Goal: Task Accomplishment & Management: Manage account settings

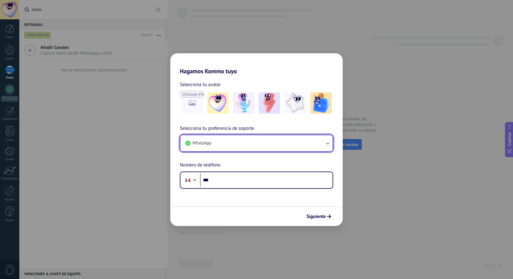
click at [324, 144] on button "WhatsApp" at bounding box center [256, 143] width 152 height 16
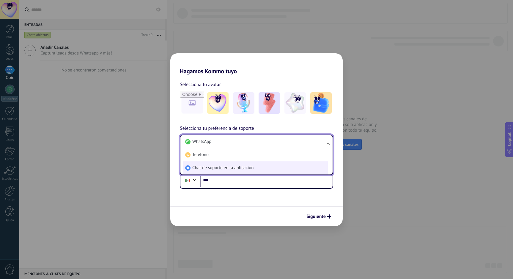
click at [242, 169] on span "Chat de soporte en la aplicación" at bounding box center [222, 168] width 61 height 6
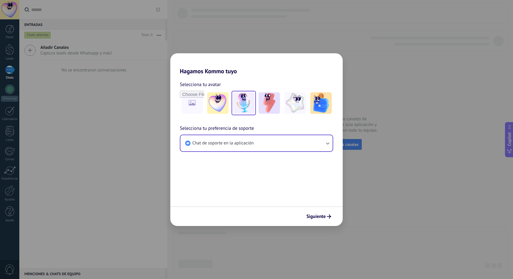
click at [246, 105] on img at bounding box center [243, 102] width 21 height 21
click at [315, 215] on span "Siguiente" at bounding box center [315, 216] width 19 height 4
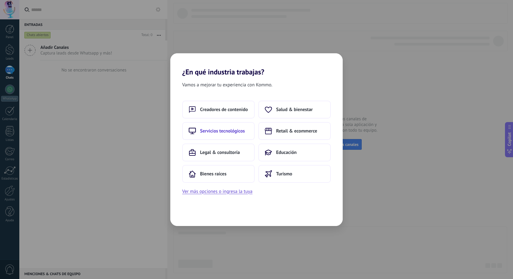
click at [238, 131] on span "Servicios tecnológicos" at bounding box center [222, 131] width 45 height 6
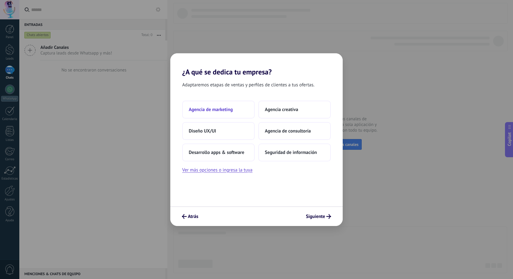
click at [231, 113] on button "Agencia de marketing" at bounding box center [218, 109] width 73 height 18
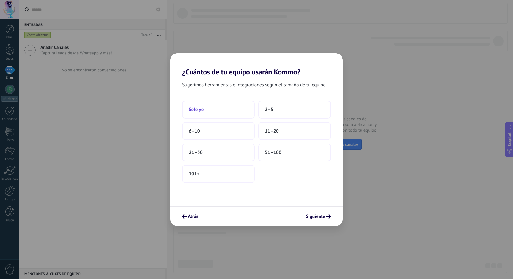
click at [215, 112] on button "Solo yo" at bounding box center [218, 109] width 73 height 18
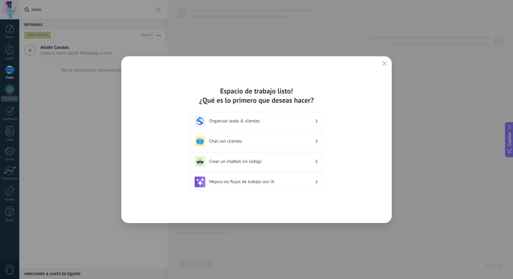
click at [255, 122] on h3 "Organizar leads & clientes" at bounding box center [262, 121] width 106 height 6
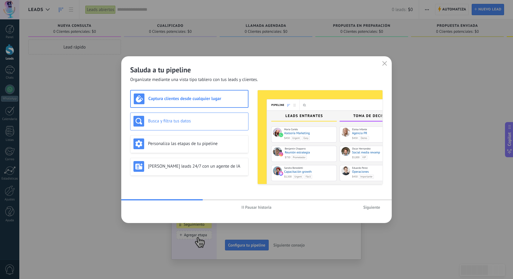
click at [194, 121] on h3 "Busca y filtra tus datos" at bounding box center [196, 121] width 97 height 6
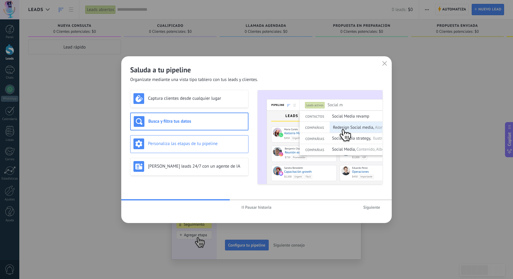
click at [191, 140] on div "Personaliza las etapas de tu pipeline" at bounding box center [189, 143] width 112 height 11
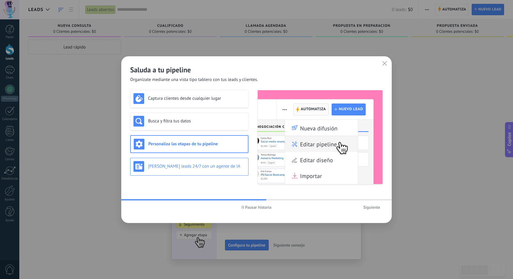
click at [206, 165] on h3 "Genera leads 24/7 con un agente de IA" at bounding box center [196, 166] width 97 height 6
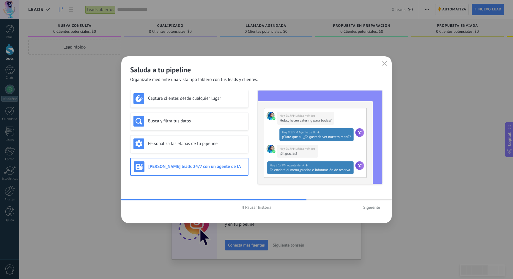
click at [379, 206] on span "Siguiente" at bounding box center [371, 207] width 17 height 4
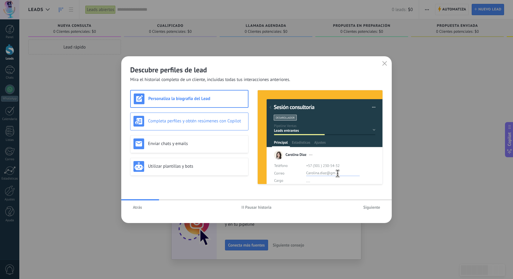
click at [189, 122] on h3 "Completa perfiles y obtén resúmenes con Copilot" at bounding box center [196, 121] width 97 height 6
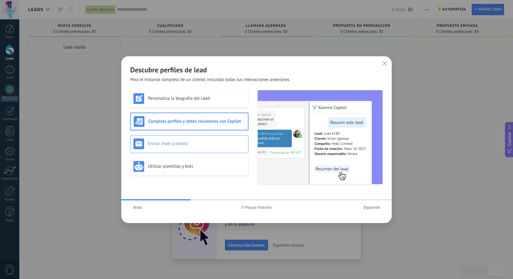
click at [189, 144] on h3 "Enviar chats y emails" at bounding box center [196, 144] width 97 height 6
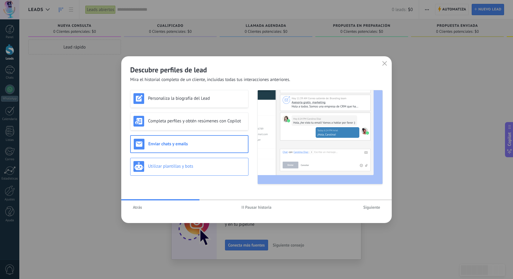
click at [189, 163] on div "Utilizar plantillas y bots" at bounding box center [189, 166] width 112 height 11
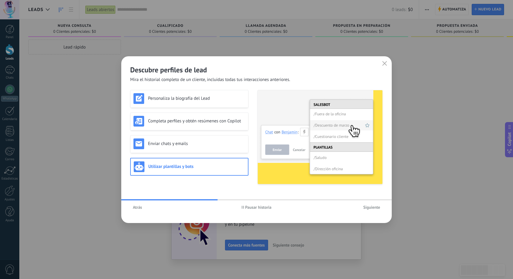
click at [377, 209] on span "Siguiente" at bounding box center [371, 207] width 17 height 4
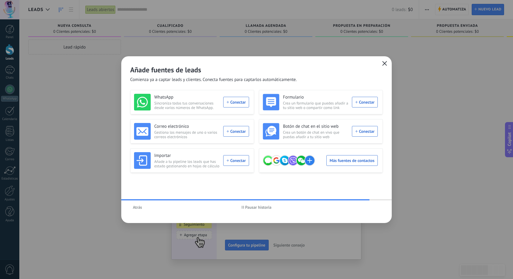
click at [383, 63] on icon "button" at bounding box center [384, 63] width 5 height 5
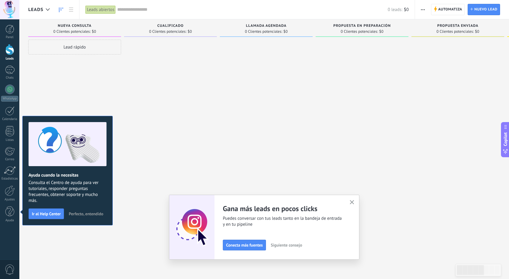
drag, startPoint x: 86, startPoint y: 213, endPoint x: 85, endPoint y: 206, distance: 7.2
click at [86, 213] on span "Perfecto, entendido" at bounding box center [86, 213] width 34 height 4
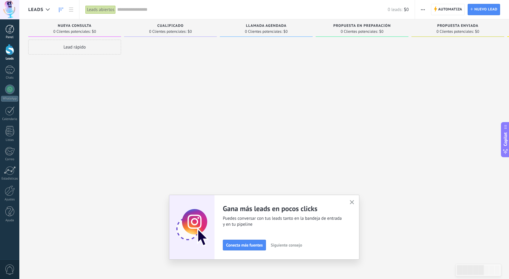
click at [12, 28] on div at bounding box center [9, 29] width 9 height 9
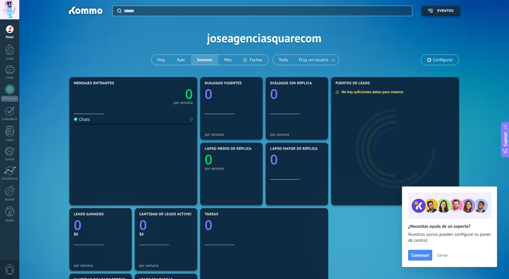
click at [444, 62] on span "Configurar" at bounding box center [443, 59] width 20 height 5
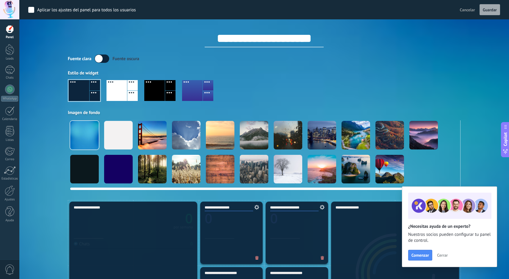
click at [322, 137] on div at bounding box center [321, 135] width 29 height 29
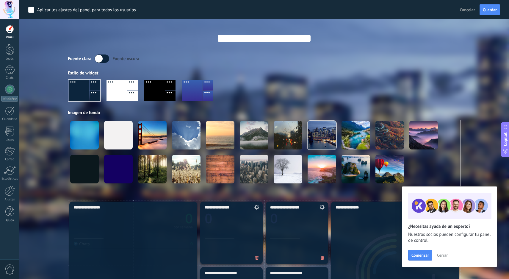
click at [100, 58] on label at bounding box center [102, 58] width 15 height 8
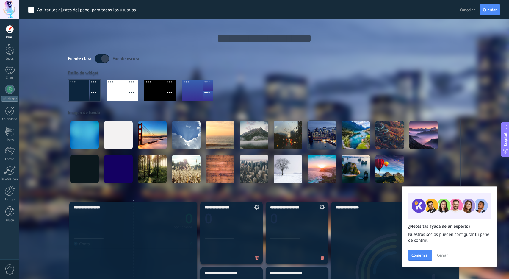
click at [248, 39] on input "**********" at bounding box center [264, 38] width 119 height 18
drag, startPoint x: 326, startPoint y: 41, endPoint x: 299, endPoint y: 41, distance: 26.2
click at [299, 41] on input "**********" at bounding box center [264, 38] width 119 height 18
drag, startPoint x: 246, startPoint y: 40, endPoint x: 216, endPoint y: 39, distance: 30.1
click at [209, 39] on input "**********" at bounding box center [264, 38] width 119 height 18
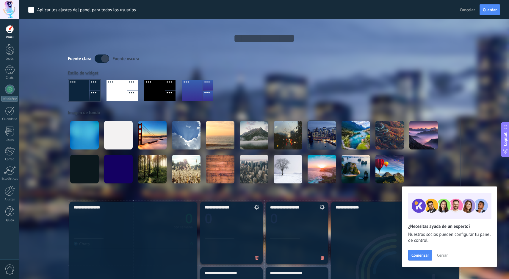
click at [269, 39] on input "**********" at bounding box center [264, 38] width 119 height 18
type input "**********"
click at [316, 65] on div "Fuente clara Fuente oscura Estilo de widget Imagen de fondo" at bounding box center [264, 121] width 392 height 135
click at [496, 10] on span "Guardar" at bounding box center [489, 10] width 14 height 4
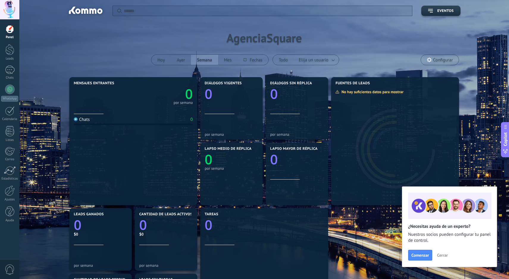
click at [15, 7] on div at bounding box center [9, 9] width 19 height 19
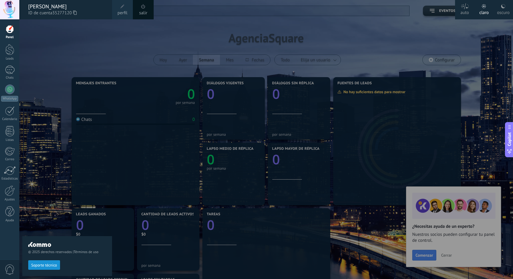
click at [501, 7] on icon at bounding box center [503, 6] width 5 height 5
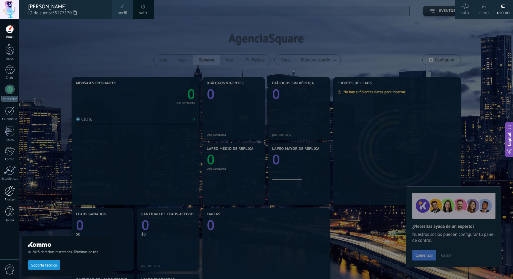
click at [8, 196] on link "Ajustes" at bounding box center [9, 193] width 19 height 16
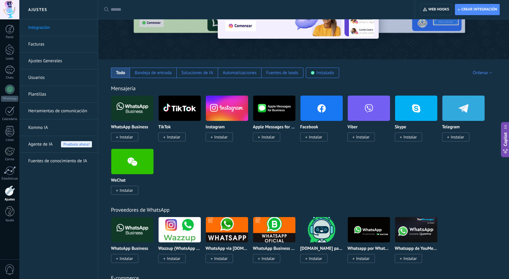
scroll to position [59, 0]
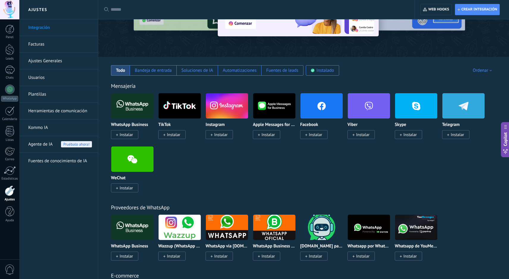
click at [47, 44] on link "Facturas" at bounding box center [60, 44] width 64 height 17
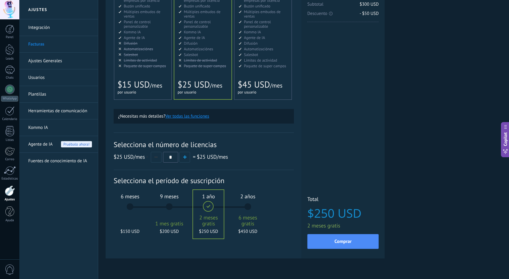
scroll to position [89, 0]
click at [132, 208] on div "6 meses $150 USD" at bounding box center [130, 208] width 32 height 42
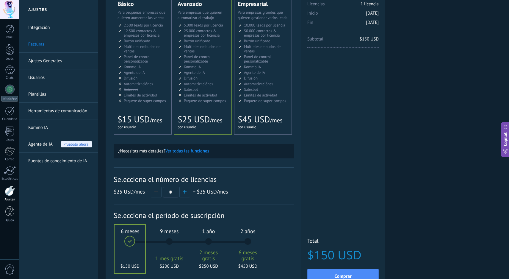
scroll to position [30, 0]
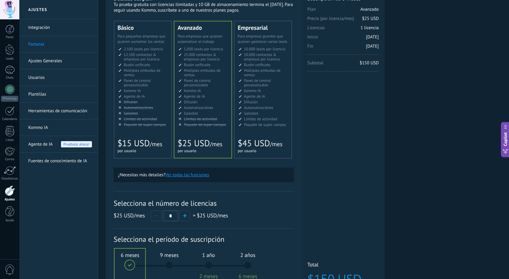
click at [141, 129] on div "Básico Для увеличения продаж в малом бизнесе For small businesses that want to …" at bounding box center [142, 89] width 57 height 137
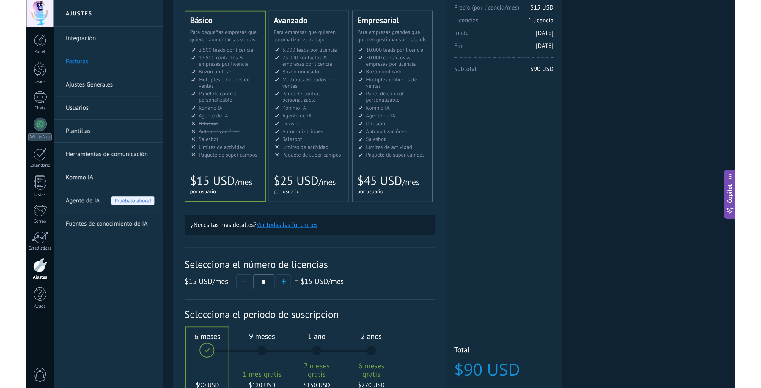
scroll to position [0, 0]
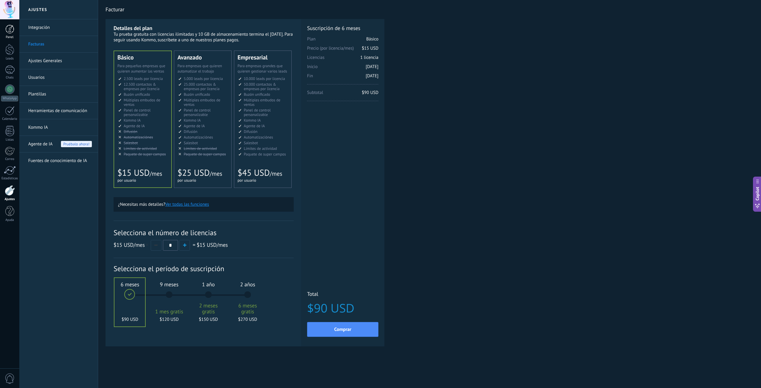
click at [13, 32] on div at bounding box center [9, 29] width 9 height 9
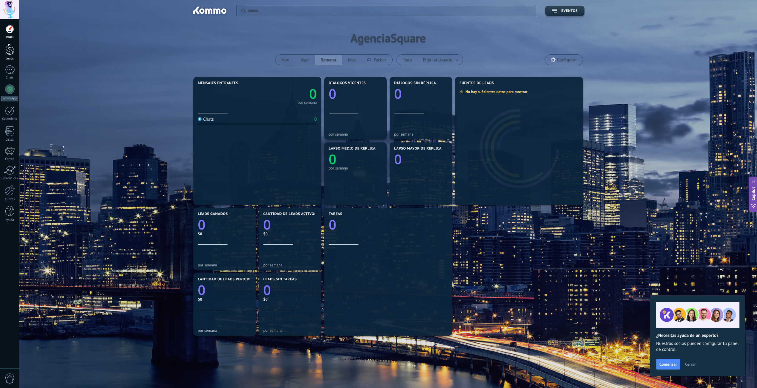
click at [12, 52] on div at bounding box center [9, 49] width 9 height 11
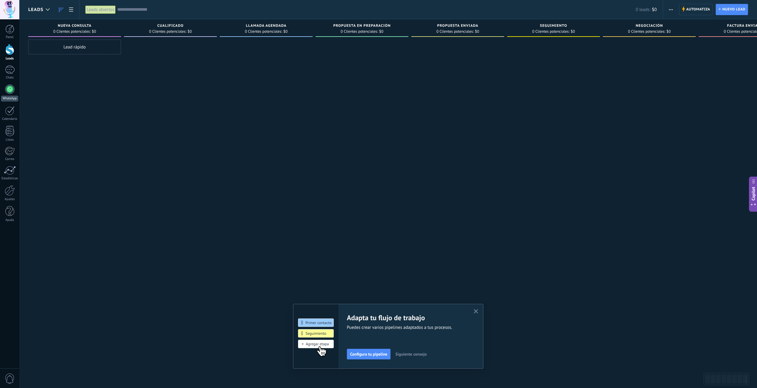
click at [9, 89] on div at bounding box center [10, 89] width 10 height 10
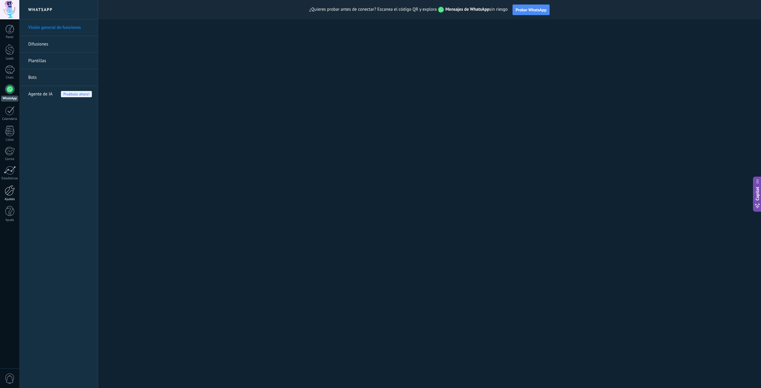
click at [11, 191] on div at bounding box center [10, 190] width 10 height 10
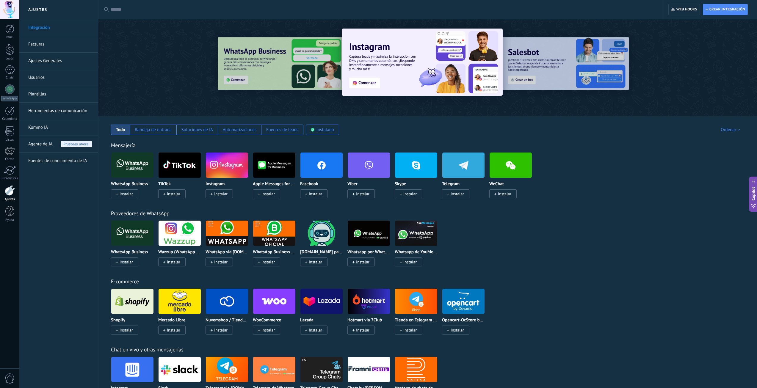
click at [321, 177] on img at bounding box center [321, 165] width 42 height 29
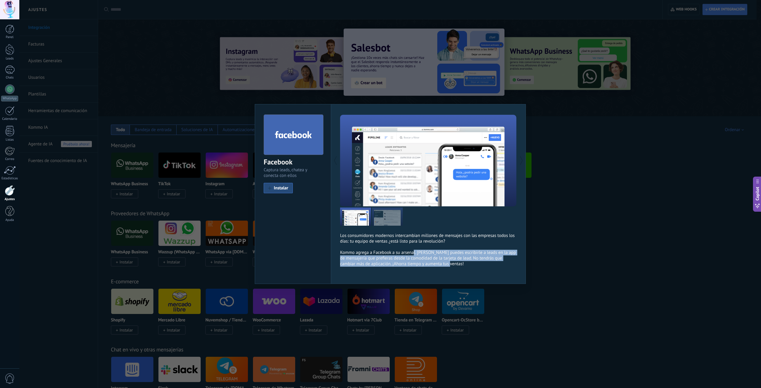
drag, startPoint x: 412, startPoint y: 254, endPoint x: 461, endPoint y: 265, distance: 50.4
click at [461, 265] on p "Los consumidores modernos intercambian millones de mensajes con las empresas to…" at bounding box center [428, 250] width 177 height 34
click at [454, 264] on p "Los consumidores modernos intercambian millones de mensajes con las empresas to…" at bounding box center [428, 250] width 177 height 34
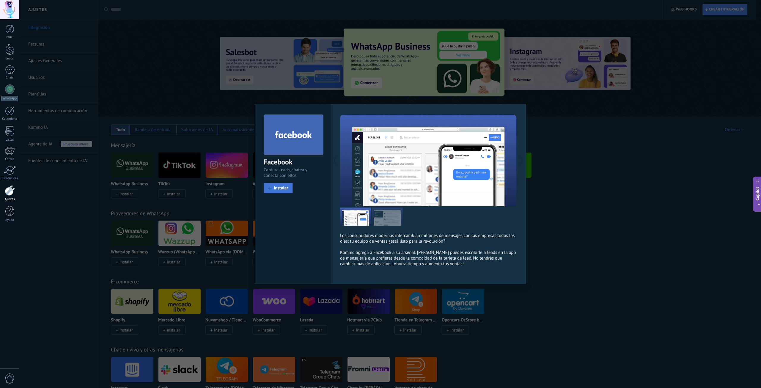
click at [272, 188] on button "Instalar" at bounding box center [278, 188] width 29 height 10
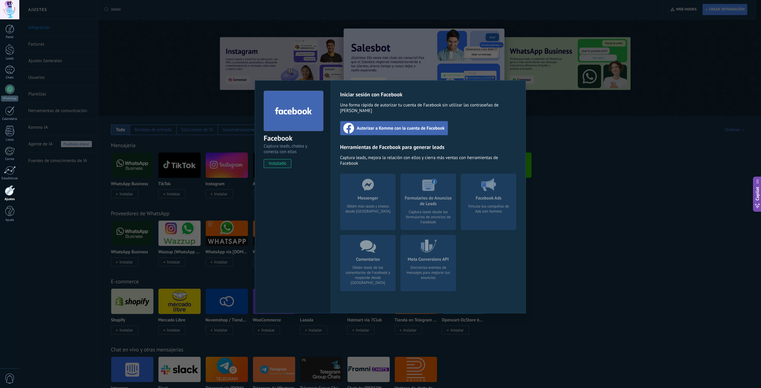
click at [383, 125] on span "Autorizar a Kommo con la cuenta de Facebook" at bounding box center [401, 128] width 88 height 6
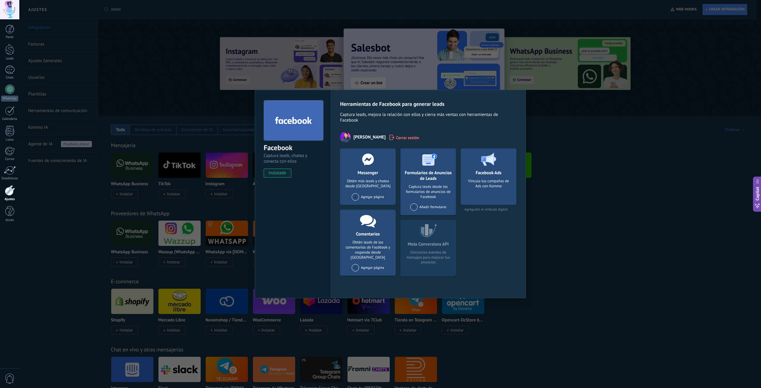
click at [357, 197] on span at bounding box center [355, 196] width 7 height 7
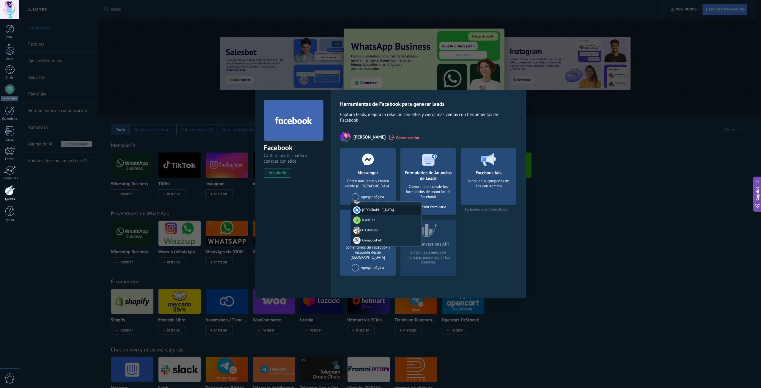
click at [384, 212] on div "[GEOGRAPHIC_DATA]" at bounding box center [386, 210] width 70 height 10
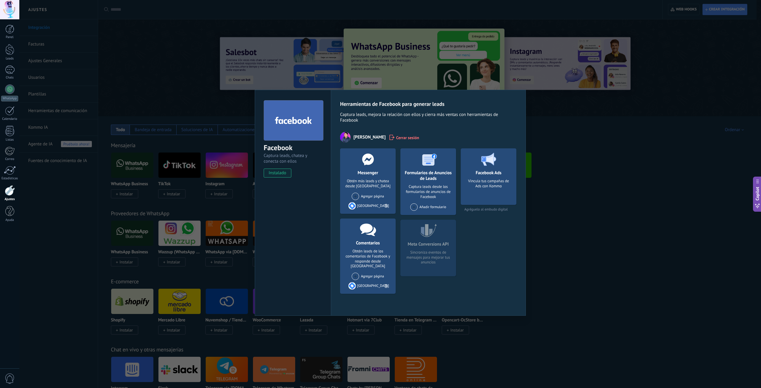
click at [414, 207] on span at bounding box center [413, 206] width 7 height 7
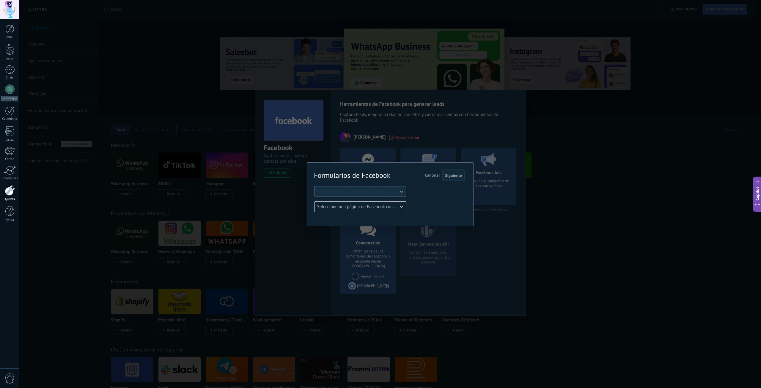
click at [400, 192] on span "Seleccione una página de Facebook con formas" at bounding box center [362, 192] width 90 height 6
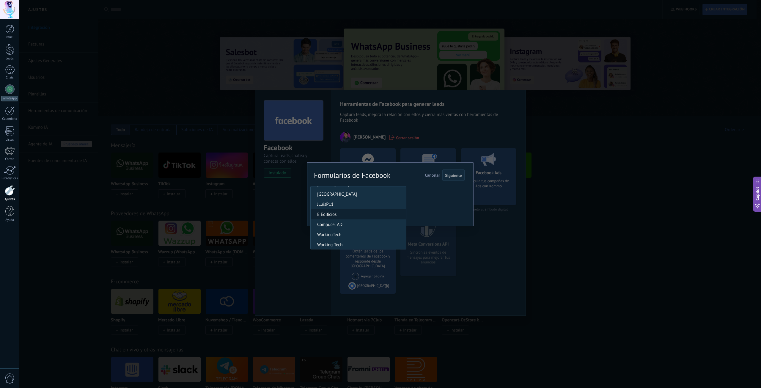
scroll to position [59, 0]
click at [351, 211] on span "[GEOGRAPHIC_DATA]" at bounding box center [358, 213] width 94 height 6
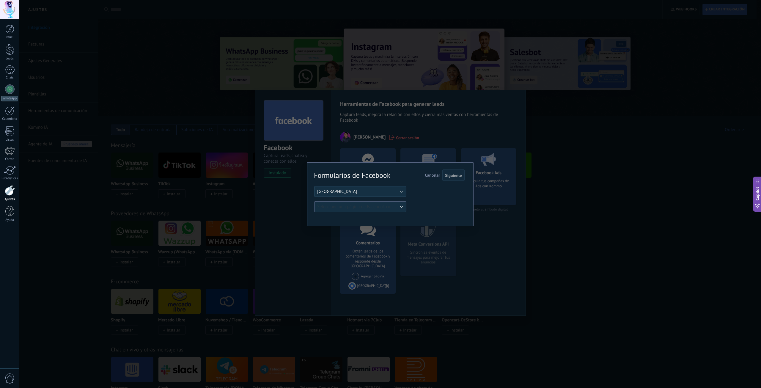
click at [397, 209] on span "Seleccione una página de Facebook con formas" at bounding box center [362, 207] width 90 height 6
click at [386, 219] on span "AS Nombre y teléfono Pagina web" at bounding box center [358, 217] width 94 height 6
click at [450, 177] on span "Siguiente" at bounding box center [453, 175] width 17 height 4
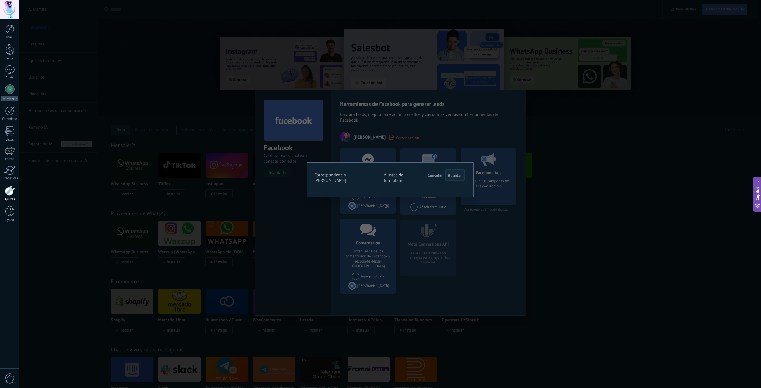
click at [438, 177] on span "Cancelar" at bounding box center [435, 174] width 15 height 5
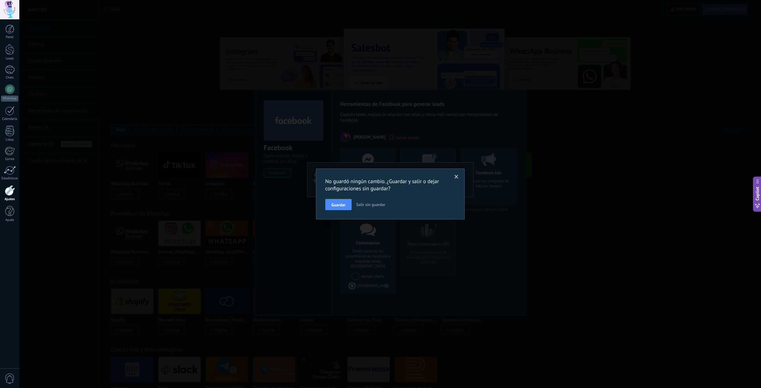
click at [366, 205] on span "Salir sin guardar" at bounding box center [370, 204] width 29 height 5
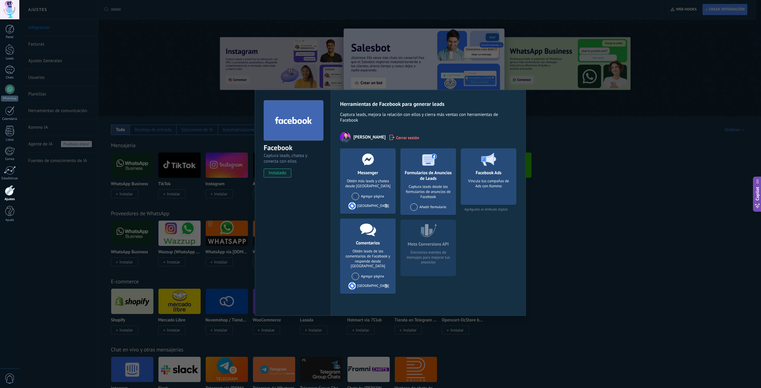
click at [508, 153] on div "Facebook Captura leads, chatea y conecta con ellos instalado Desinstalar Herram…" at bounding box center [390, 194] width 742 height 388
